Goal: Information Seeking & Learning: Learn about a topic

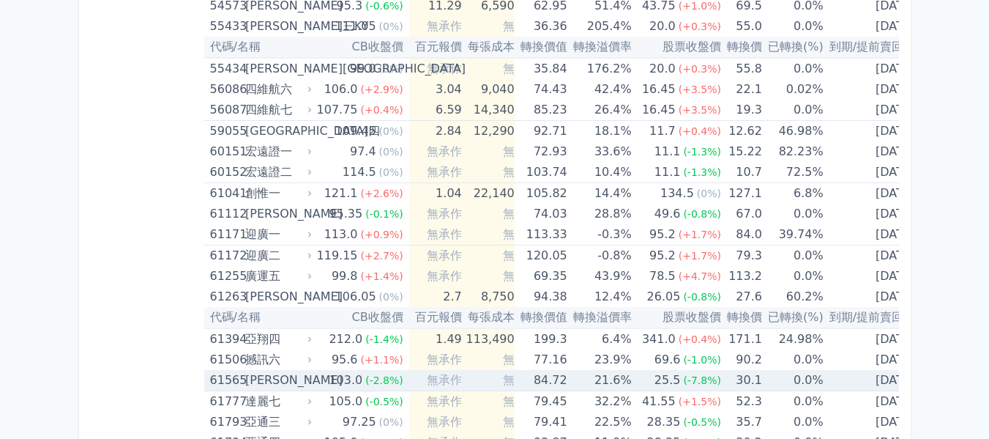
scroll to position [5491, 0]
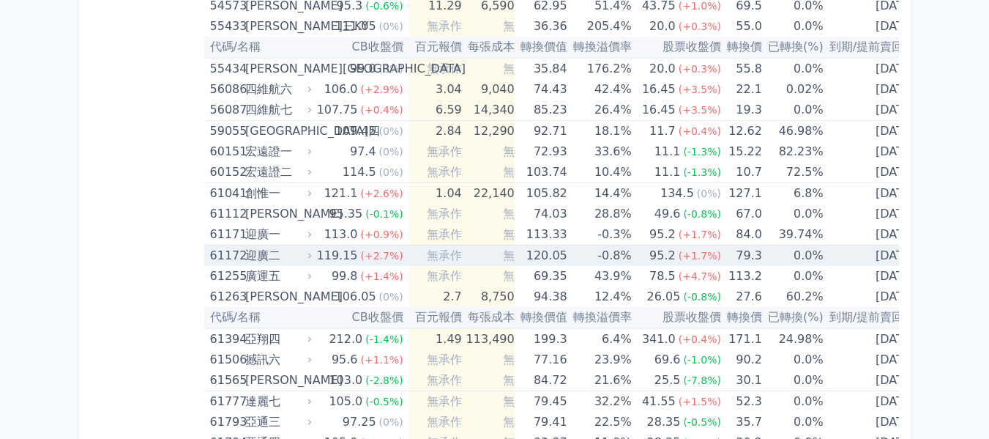
click at [279, 253] on div "迎廣二" at bounding box center [277, 255] width 64 height 21
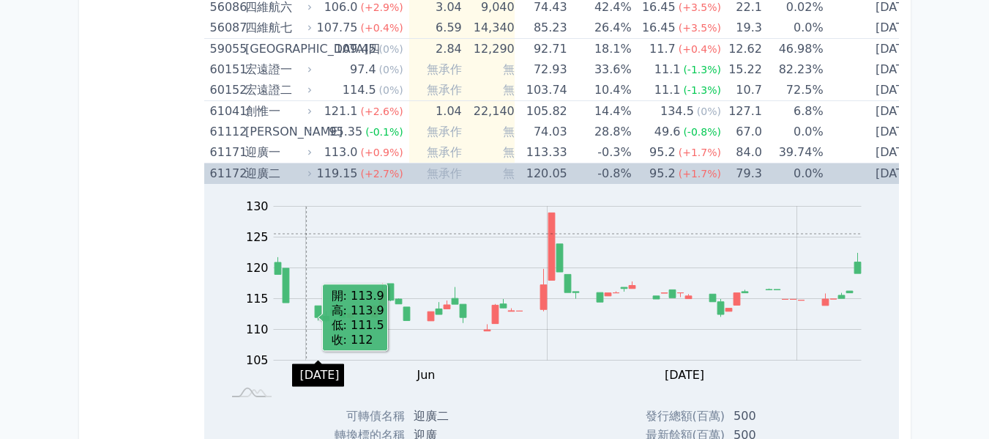
scroll to position [5564, 0]
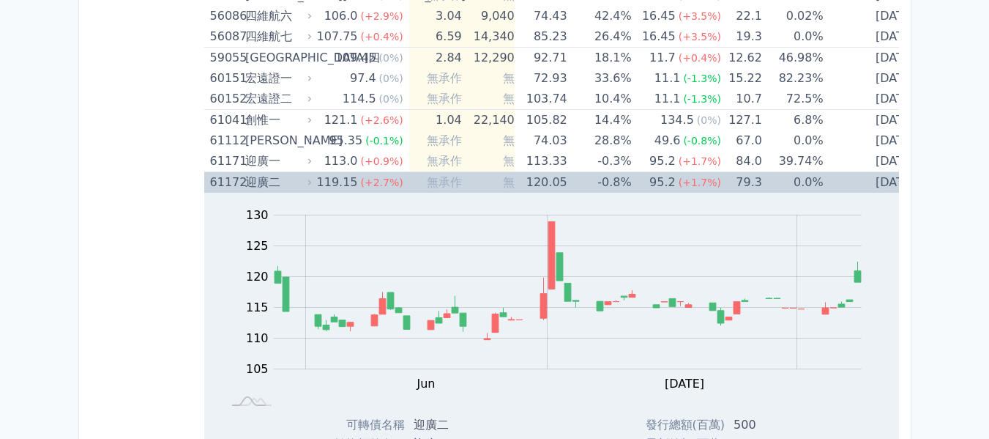
click at [305, 185] on div "迎廣二" at bounding box center [277, 182] width 64 height 21
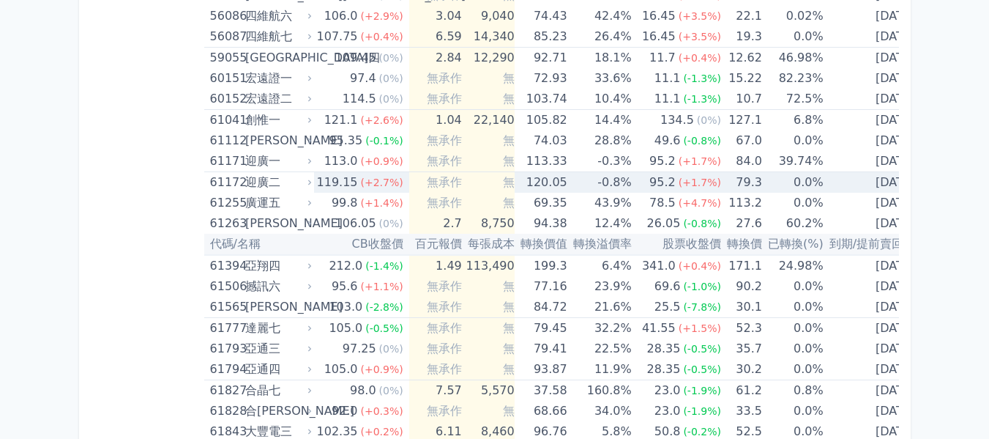
click at [305, 185] on div "迎廣二" at bounding box center [277, 182] width 64 height 21
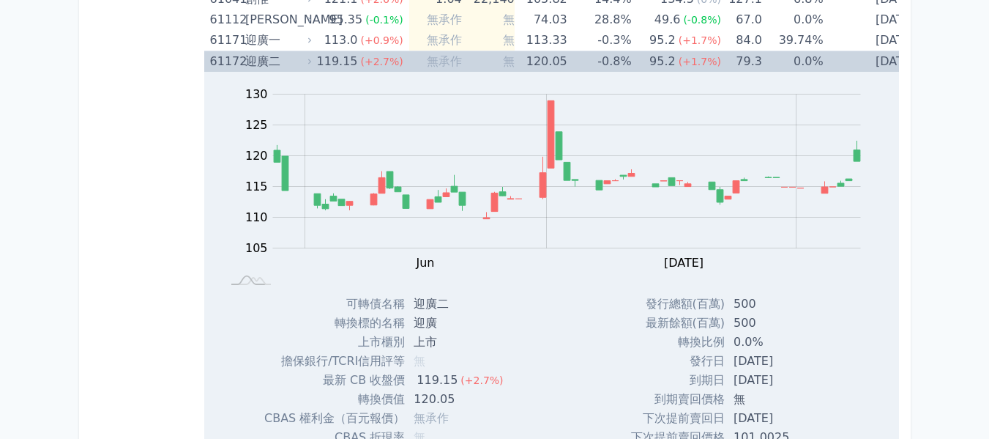
scroll to position [5710, 0]
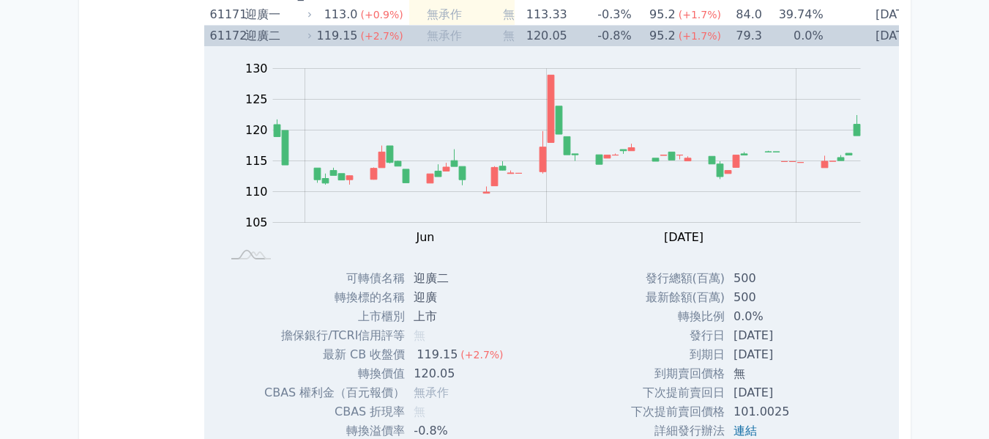
click at [371, 40] on span "(+2.7%)" at bounding box center [382, 36] width 42 height 12
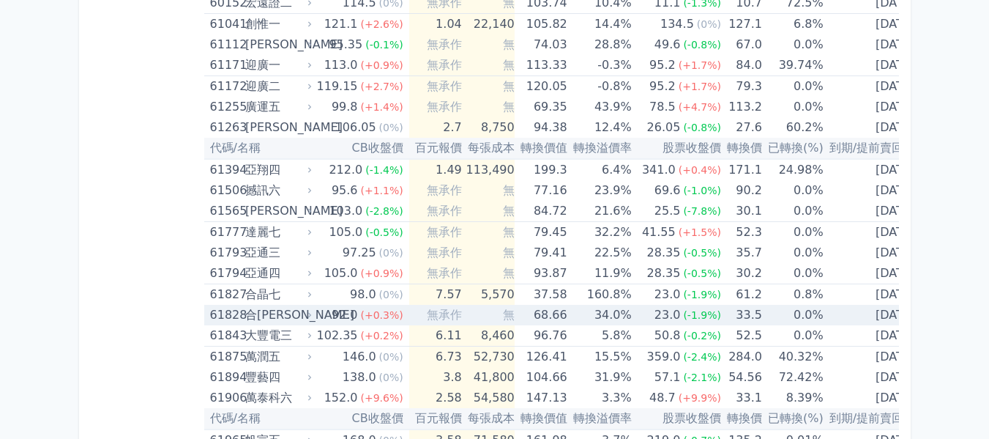
scroll to position [5637, 0]
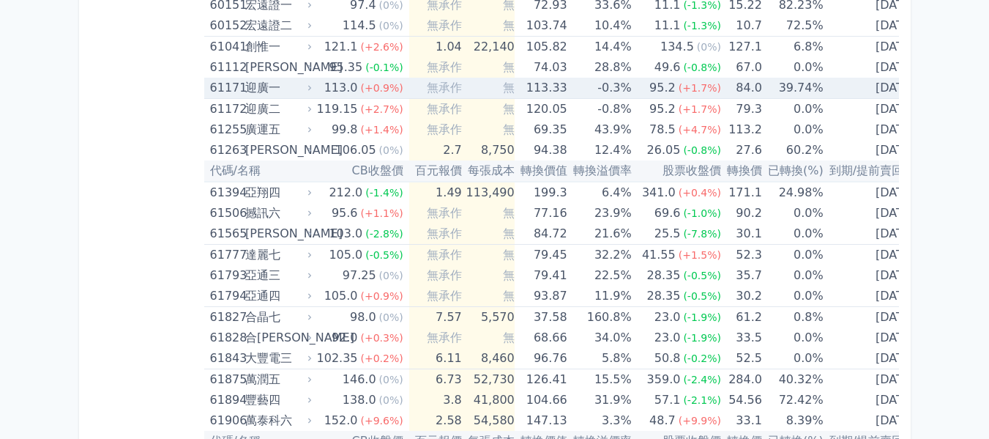
click at [583, 85] on td "-0.3%" at bounding box center [600, 88] width 64 height 21
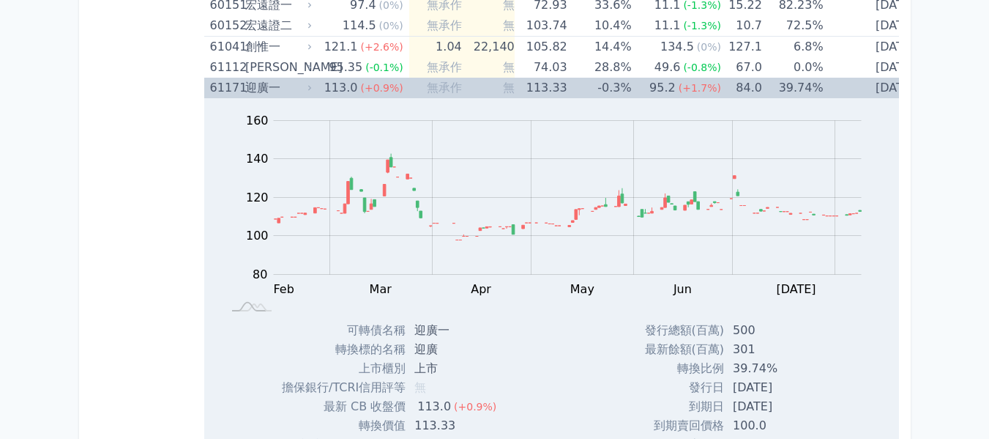
click at [583, 85] on td "-0.3%" at bounding box center [600, 88] width 64 height 21
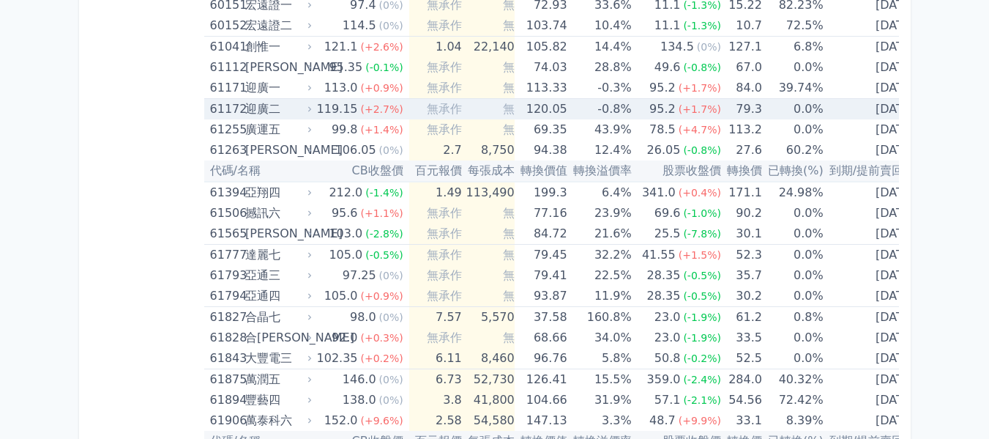
click at [583, 107] on td "-0.8%" at bounding box center [600, 109] width 64 height 21
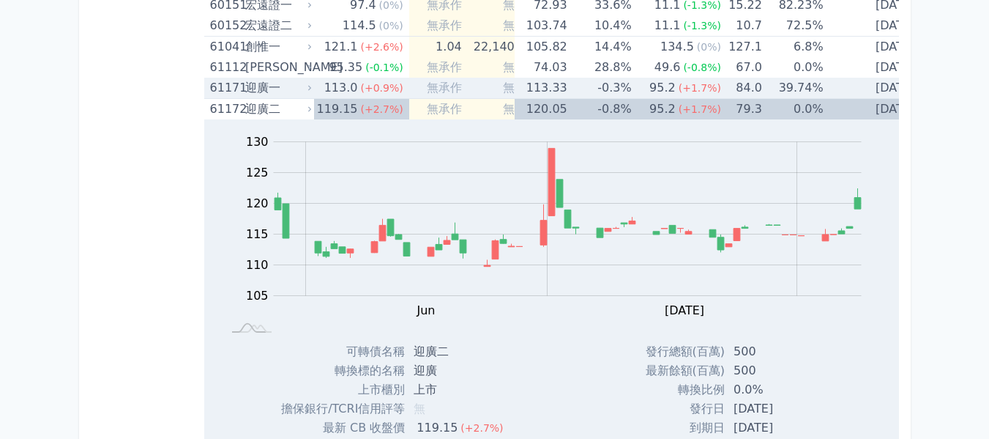
click at [583, 86] on td "-0.3%" at bounding box center [600, 88] width 64 height 21
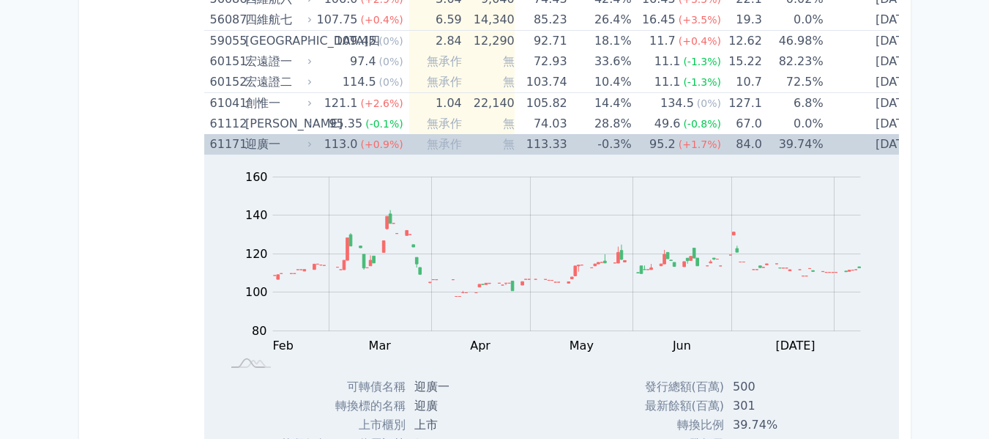
scroll to position [5564, 0]
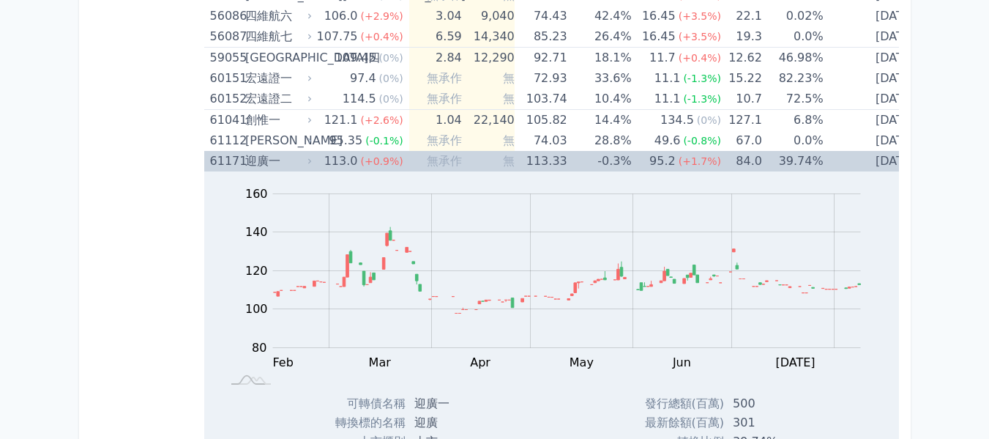
click at [492, 158] on td "無" at bounding box center [488, 161] width 53 height 21
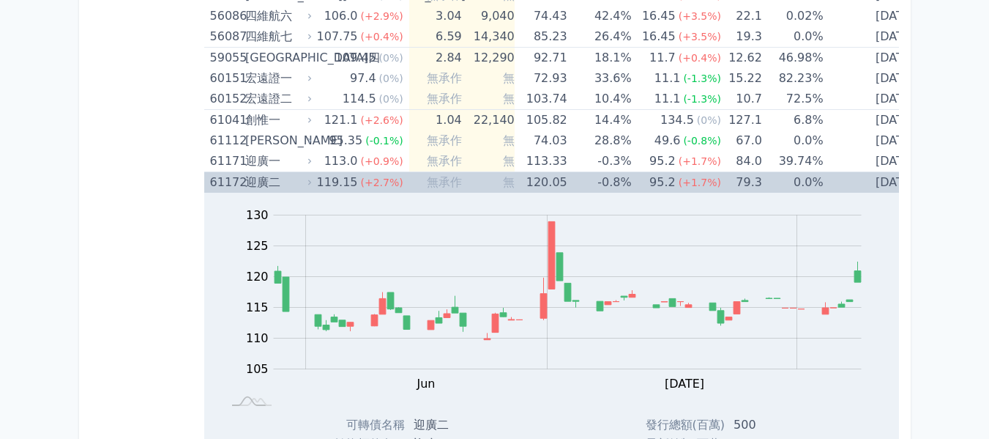
click at [427, 182] on span "無承作" at bounding box center [444, 182] width 35 height 14
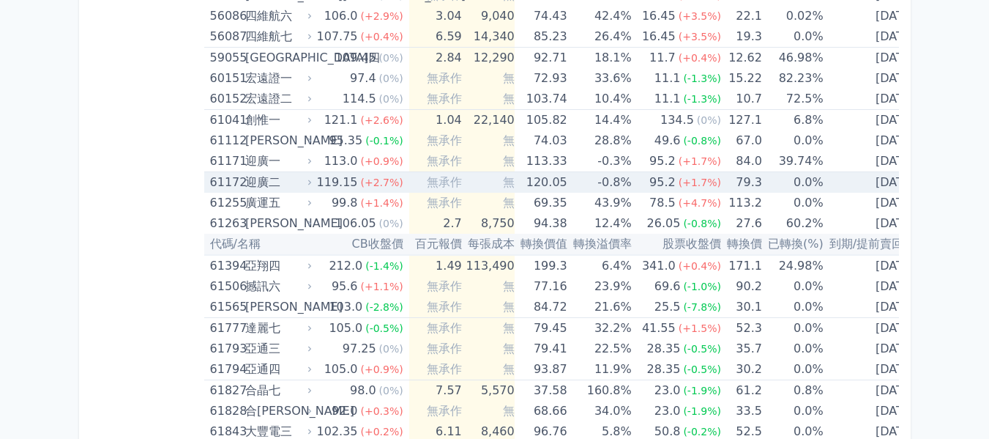
click at [433, 186] on span "無承作" at bounding box center [444, 182] width 35 height 14
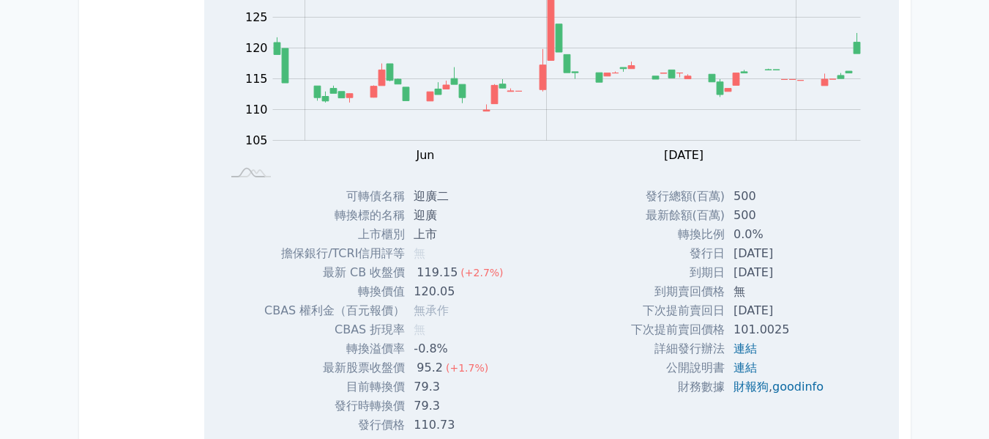
scroll to position [5637, 0]
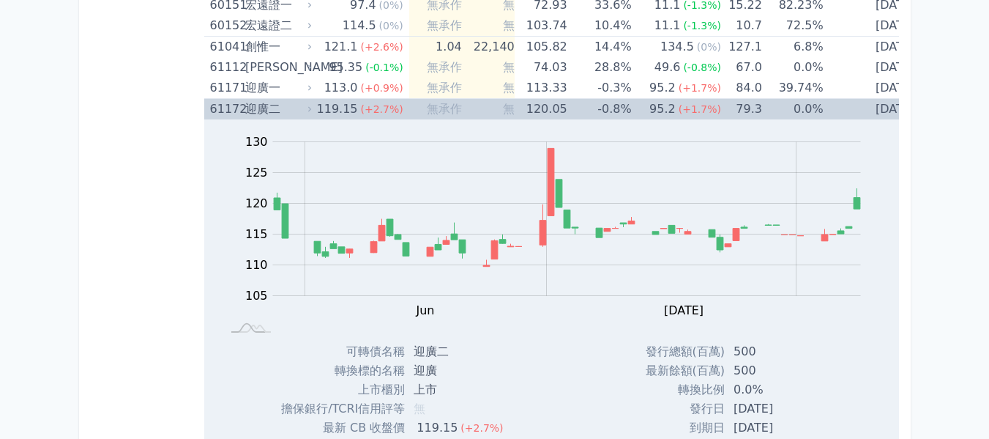
click at [462, 113] on td "無" at bounding box center [488, 109] width 53 height 21
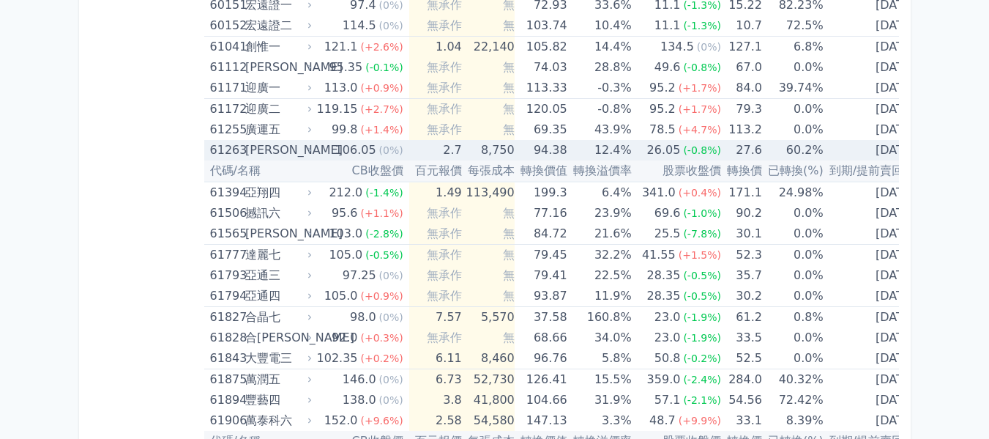
click at [473, 157] on td "8,750" at bounding box center [488, 150] width 53 height 21
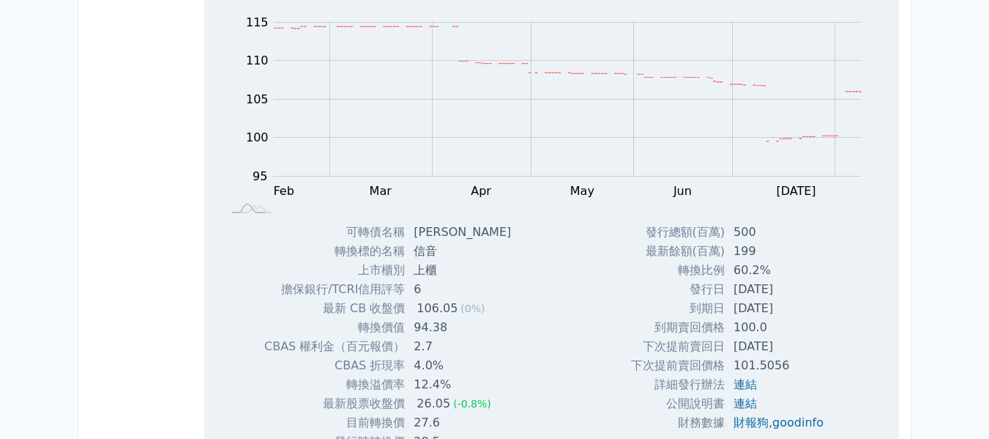
scroll to position [5564, 0]
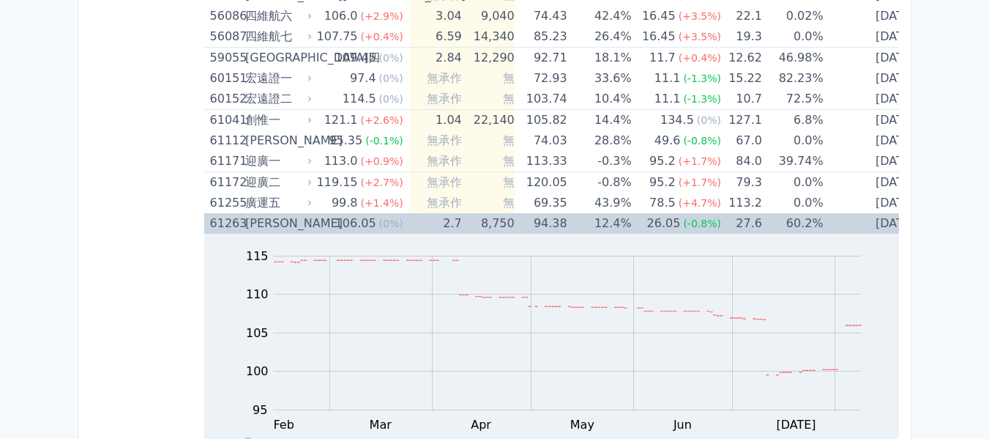
click at [409, 220] on td "2.7" at bounding box center [435, 223] width 53 height 21
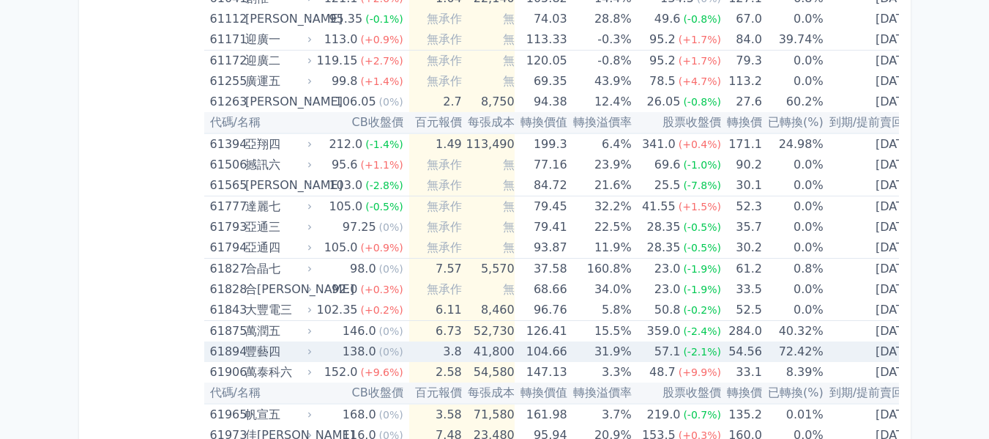
scroll to position [5710, 0]
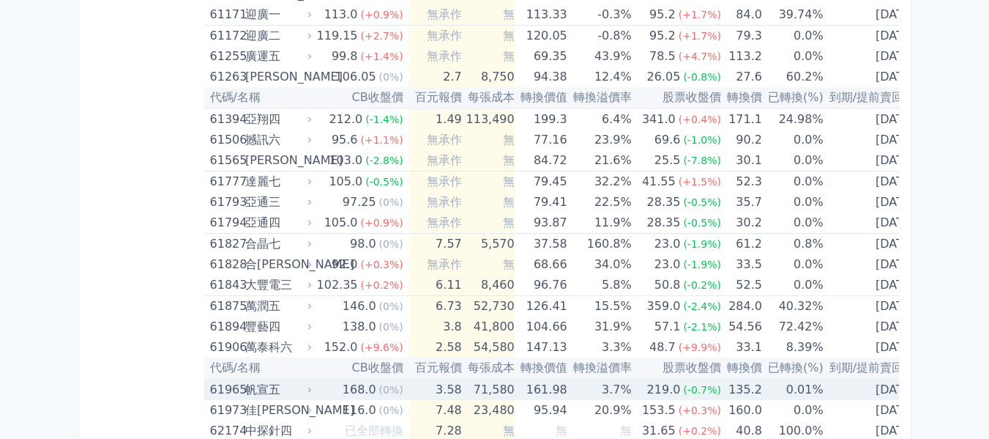
click at [420, 390] on td "3.58" at bounding box center [435, 389] width 53 height 21
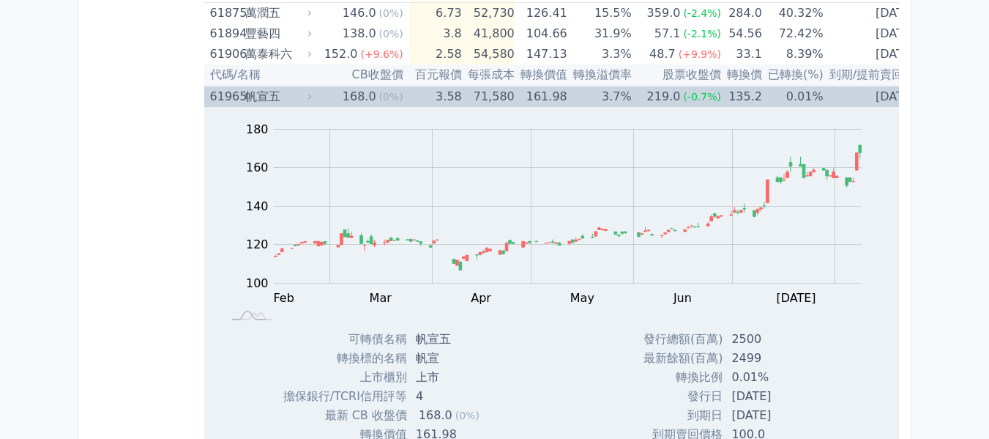
scroll to position [5930, 0]
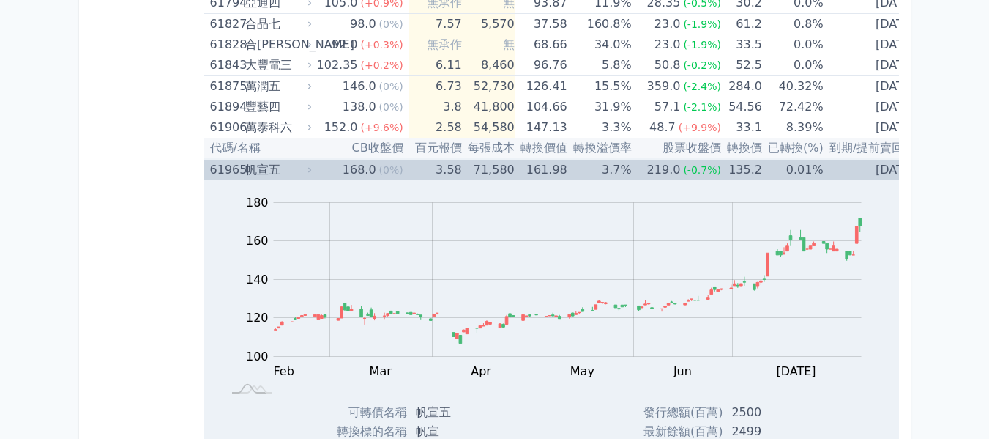
click at [446, 171] on td "3.58" at bounding box center [435, 169] width 53 height 21
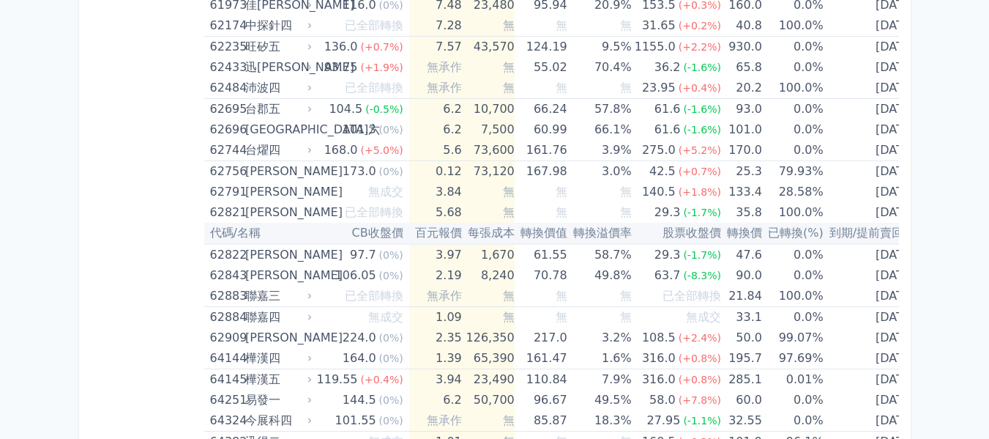
scroll to position [6150, 0]
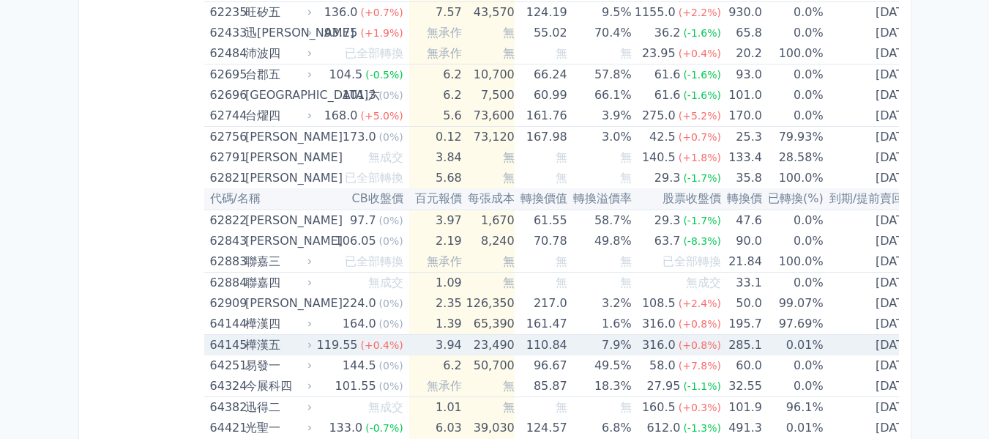
click at [446, 343] on td "3.94" at bounding box center [435, 345] width 53 height 21
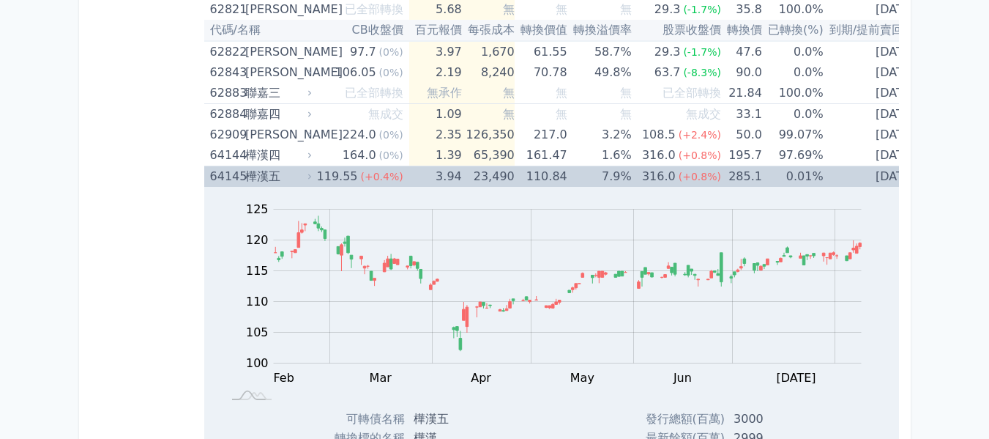
scroll to position [6296, 0]
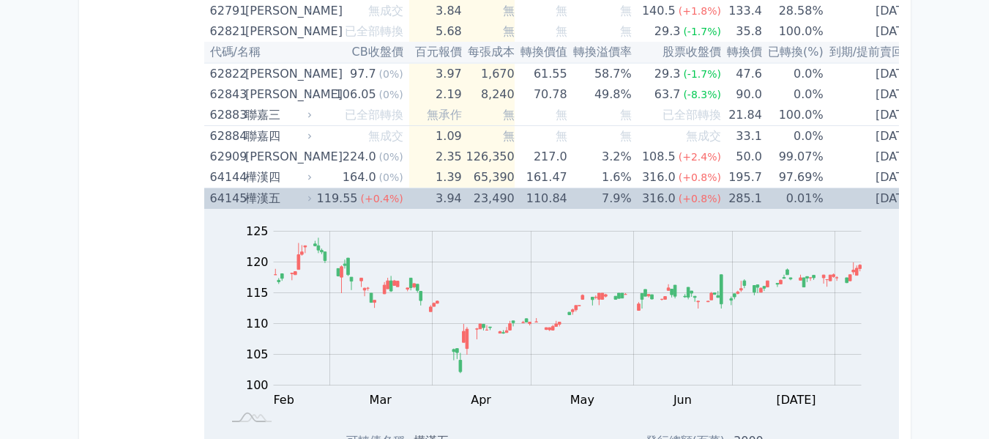
click at [444, 198] on td "3.94" at bounding box center [435, 198] width 53 height 21
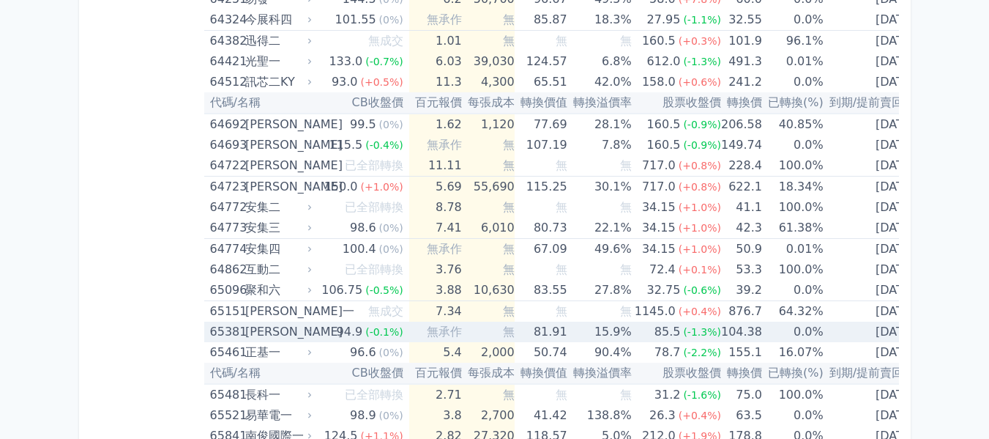
scroll to position [6589, 0]
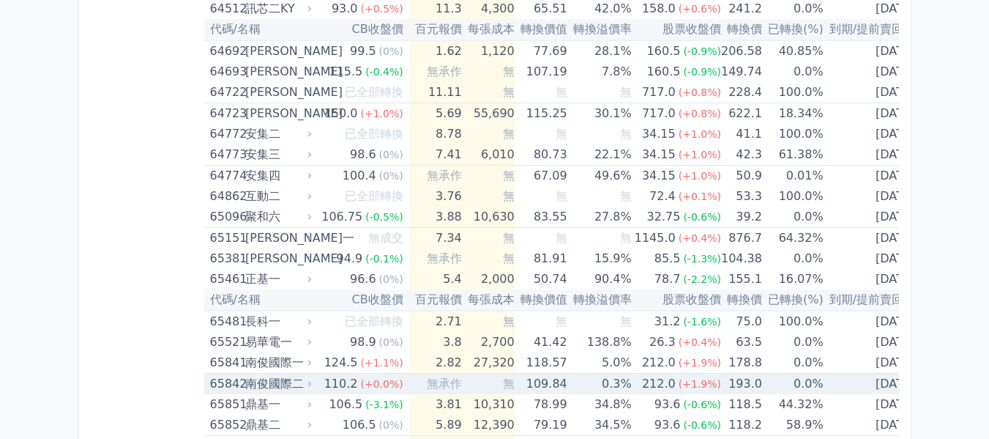
click at [465, 382] on td "無" at bounding box center [488, 383] width 53 height 21
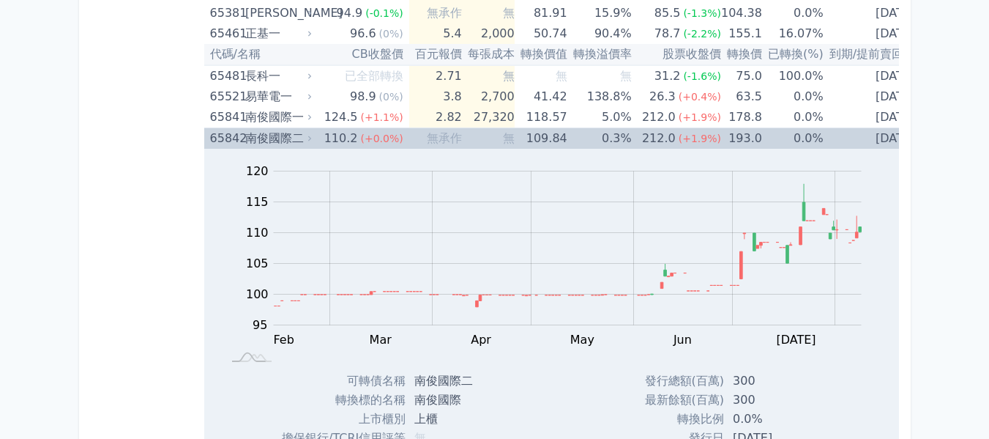
scroll to position [6809, 0]
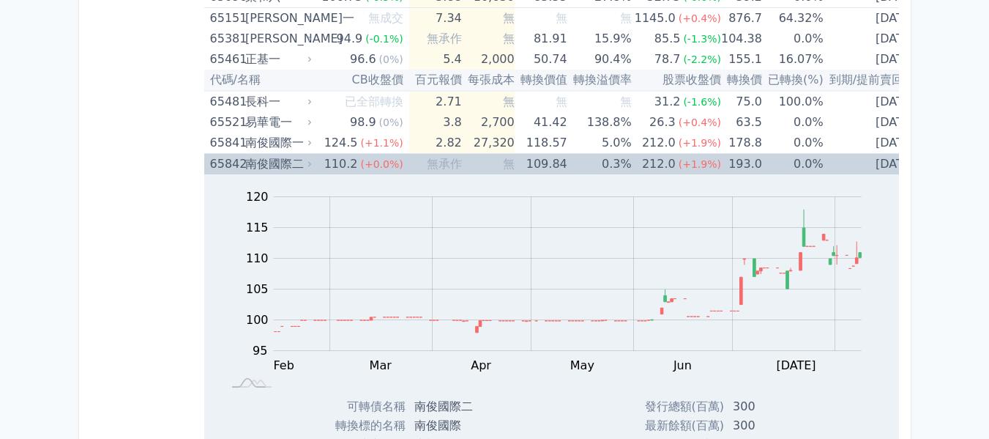
click at [432, 160] on span "無承作" at bounding box center [444, 164] width 35 height 14
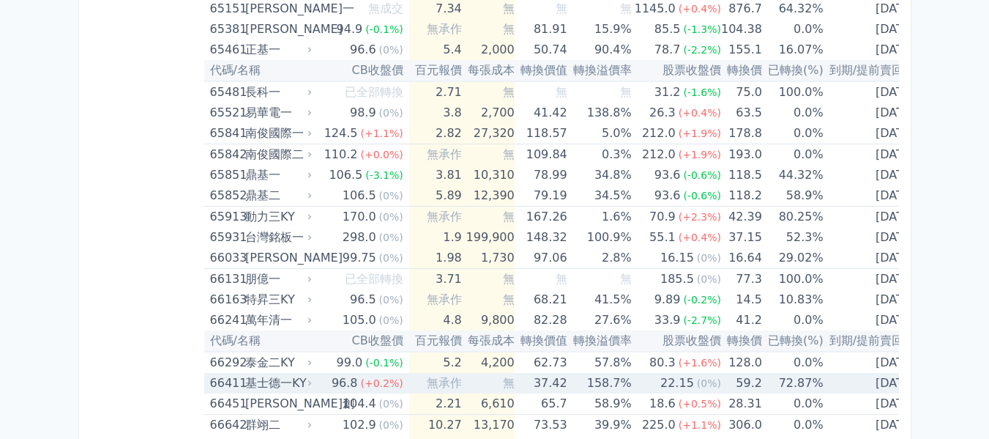
scroll to position [6882, 0]
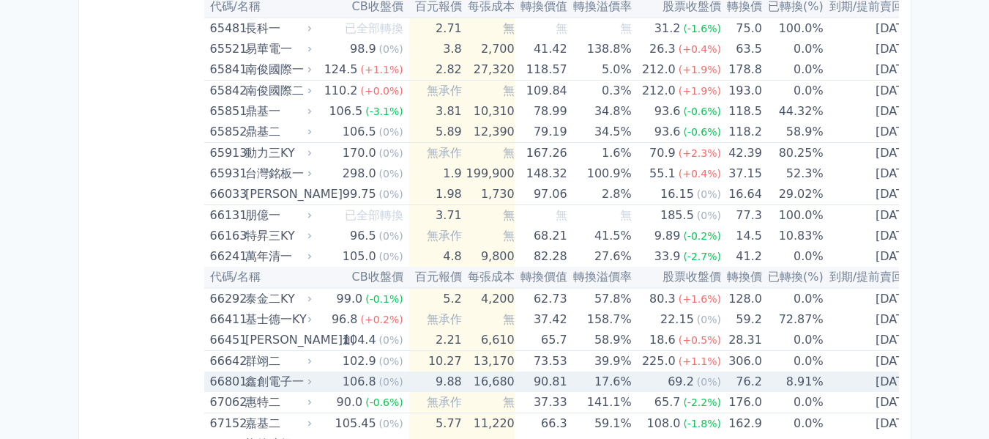
click at [483, 382] on td "16,680" at bounding box center [488, 381] width 53 height 21
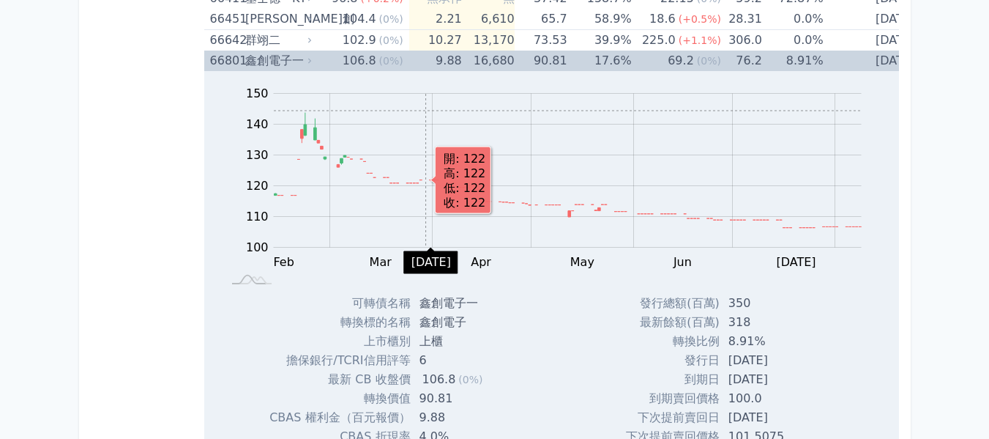
scroll to position [7175, 0]
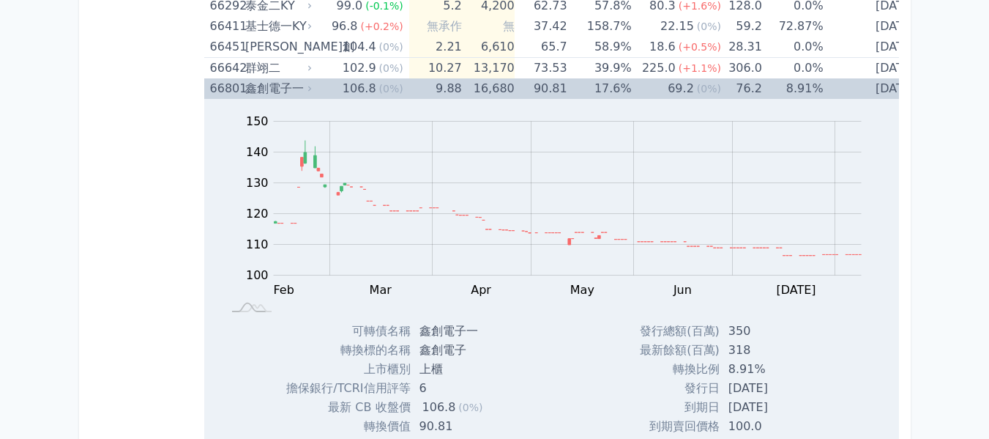
click at [384, 90] on span "(0%)" at bounding box center [391, 89] width 24 height 12
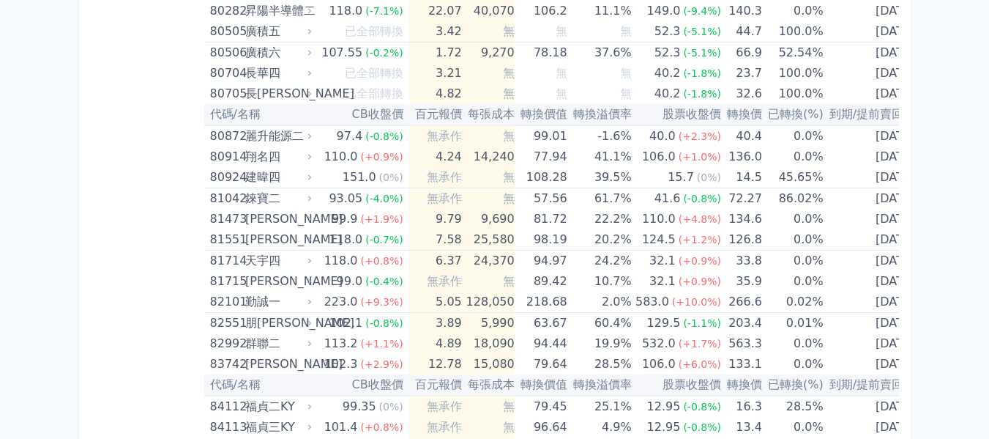
scroll to position [7981, 0]
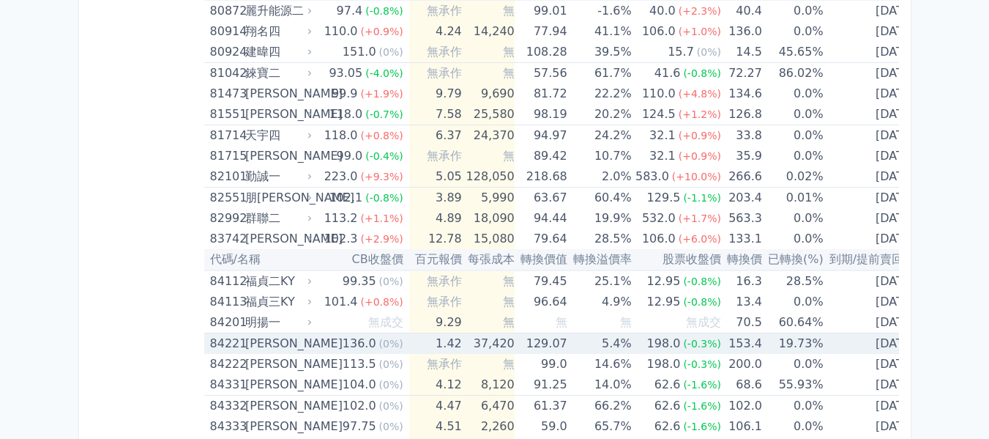
click at [341, 341] on div "136.0" at bounding box center [360, 343] width 40 height 21
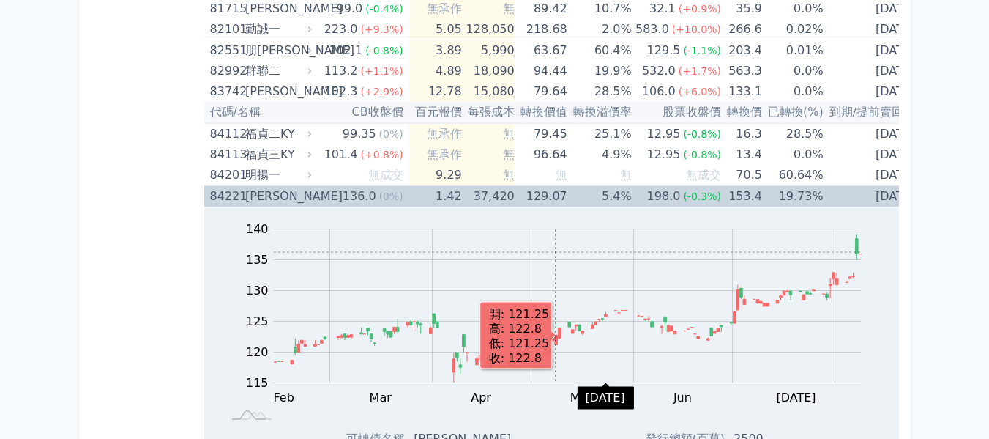
scroll to position [8127, 0]
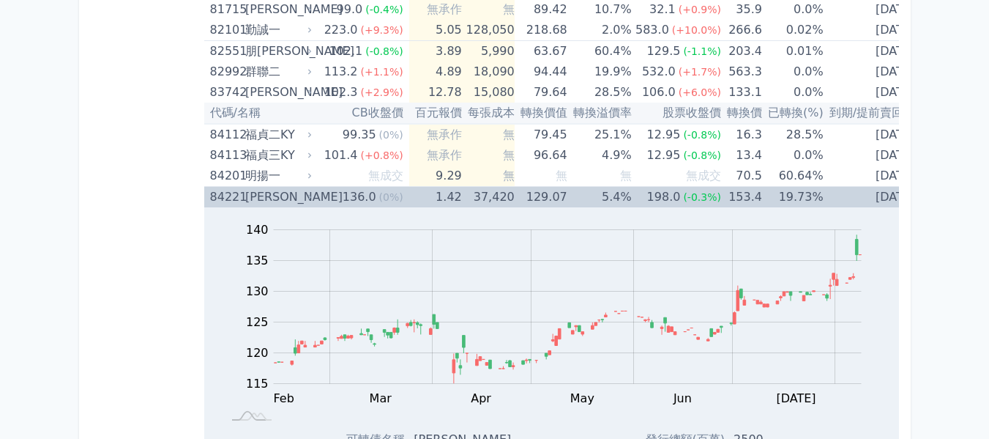
click at [302, 198] on div "[PERSON_NAME]" at bounding box center [277, 197] width 64 height 21
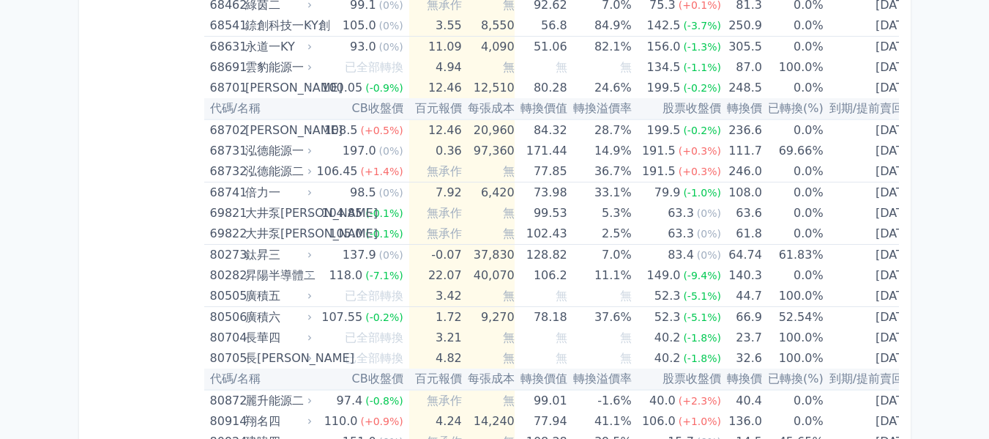
scroll to position [7297, 0]
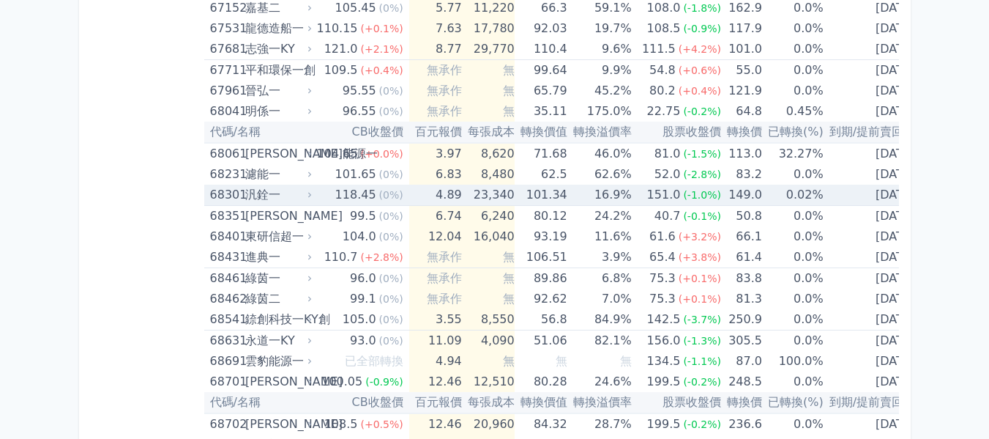
click at [424, 204] on td "4.89" at bounding box center [435, 195] width 53 height 21
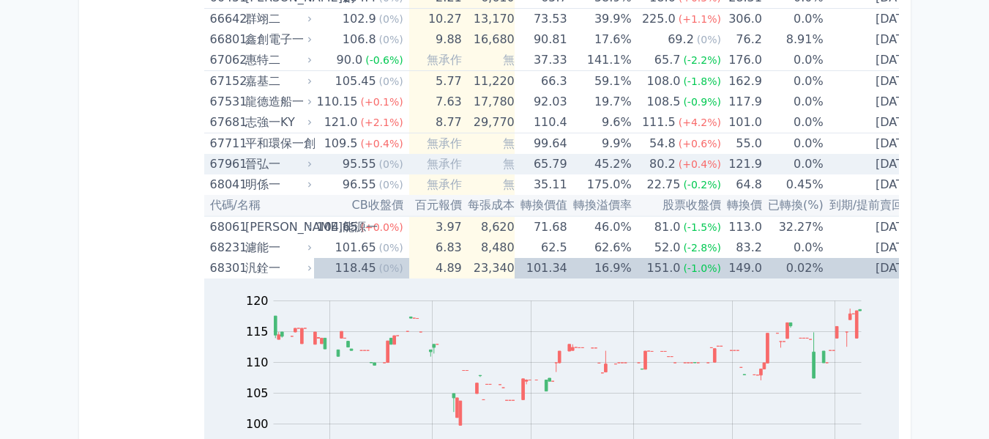
scroll to position [7151, 0]
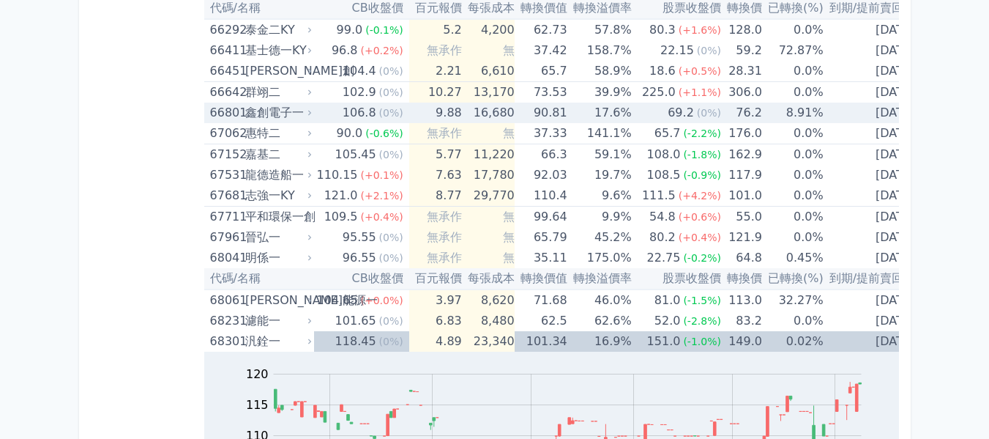
click at [338, 111] on td "106.8 (0%)" at bounding box center [361, 113] width 95 height 21
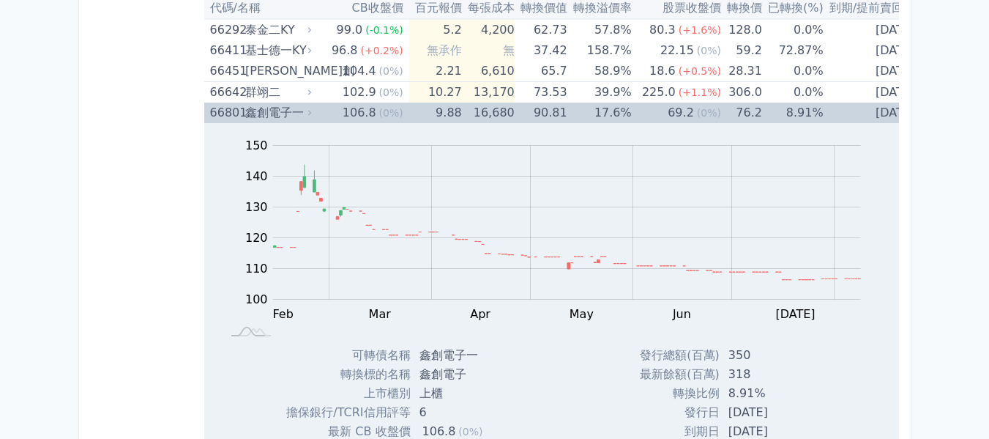
click at [338, 111] on td "106.8 (0%)" at bounding box center [361, 113] width 95 height 21
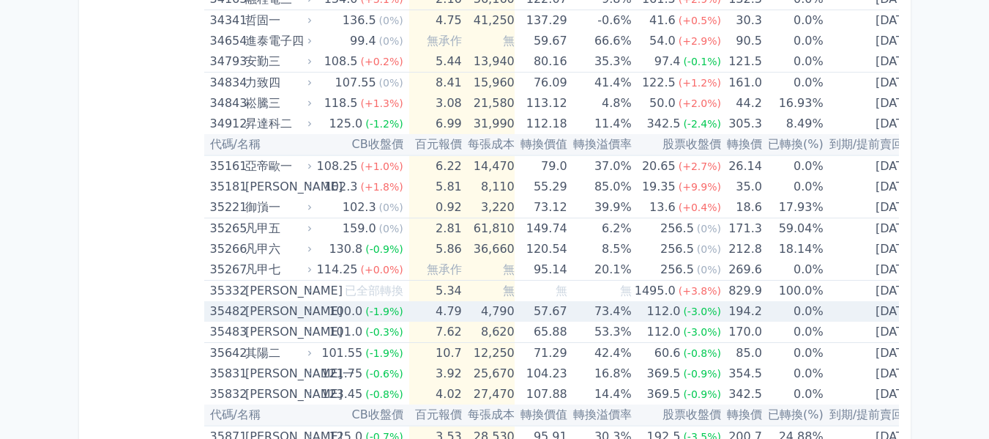
scroll to position [3050, 0]
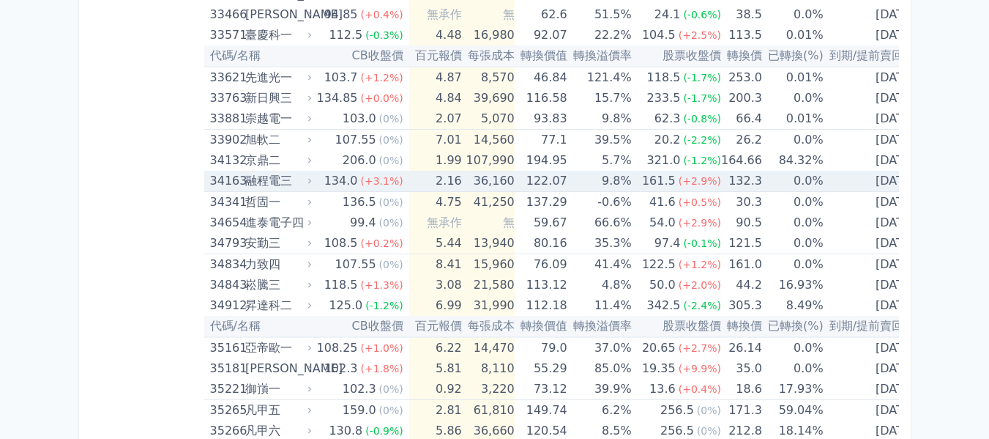
click at [343, 176] on div "134.0" at bounding box center [341, 181] width 40 height 21
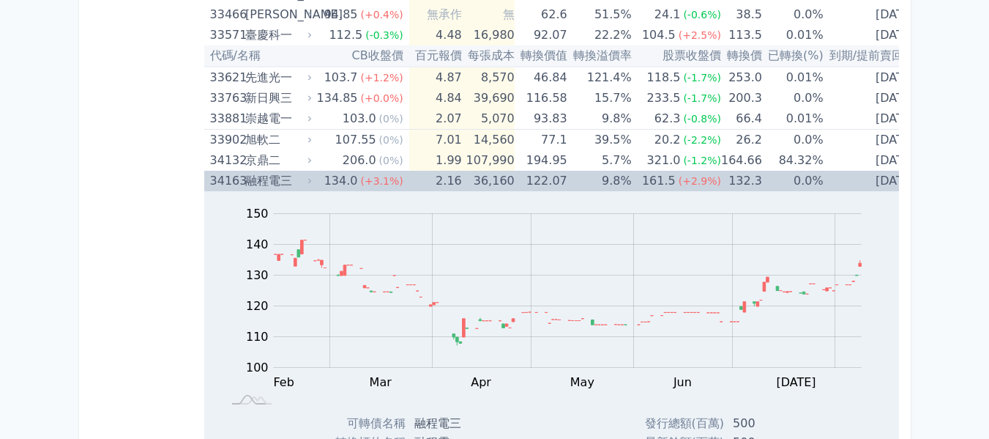
click at [516, 178] on td "122.07" at bounding box center [541, 181] width 53 height 21
